Goal: Browse casually

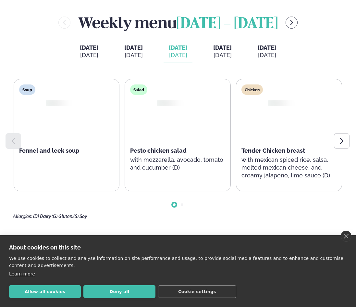
scroll to position [273, 0]
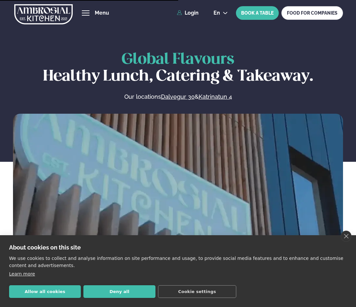
scroll to position [167, 0]
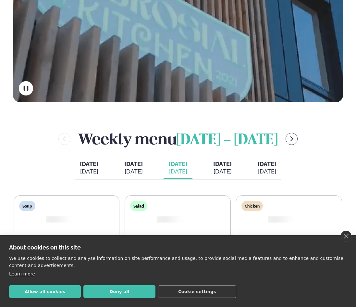
drag, startPoint x: 356, startPoint y: 76, endPoint x: 359, endPoint y: 85, distance: 9.5
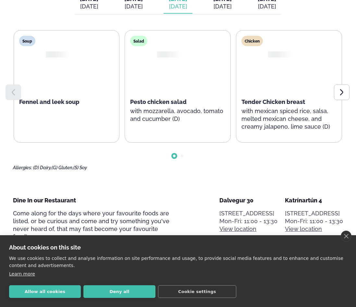
scroll to position [327, 0]
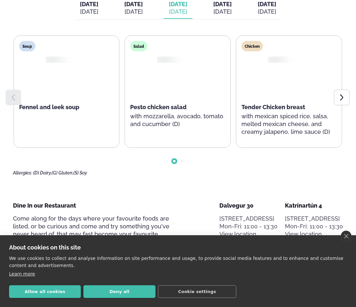
click at [289, 64] on div at bounding box center [289, 78] width 42 height 42
click at [288, 68] on div at bounding box center [289, 78] width 42 height 42
click at [286, 60] on div at bounding box center [289, 60] width 42 height 6
